Goal: Task Accomplishment & Management: Manage account settings

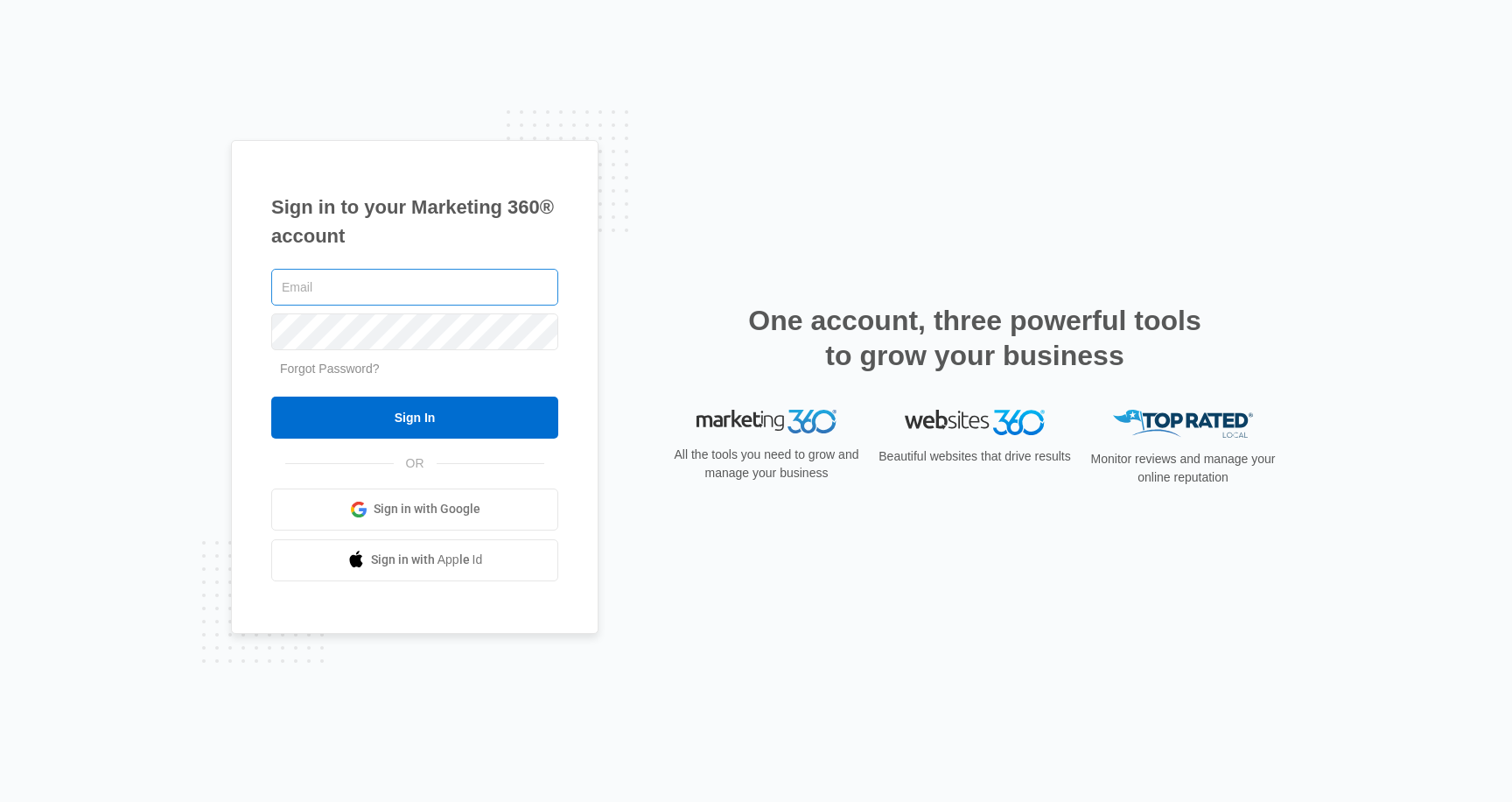
click at [472, 280] on input "text" at bounding box center [415, 286] width 287 height 36
type input "[EMAIL_ADDRESS][DOMAIN_NAME]"
click at [395, 292] on input "text" at bounding box center [415, 286] width 287 height 36
type input "[EMAIL_ADDRESS][DOMAIN_NAME]"
